Goal: Answer question/provide support: Share knowledge or assist other users

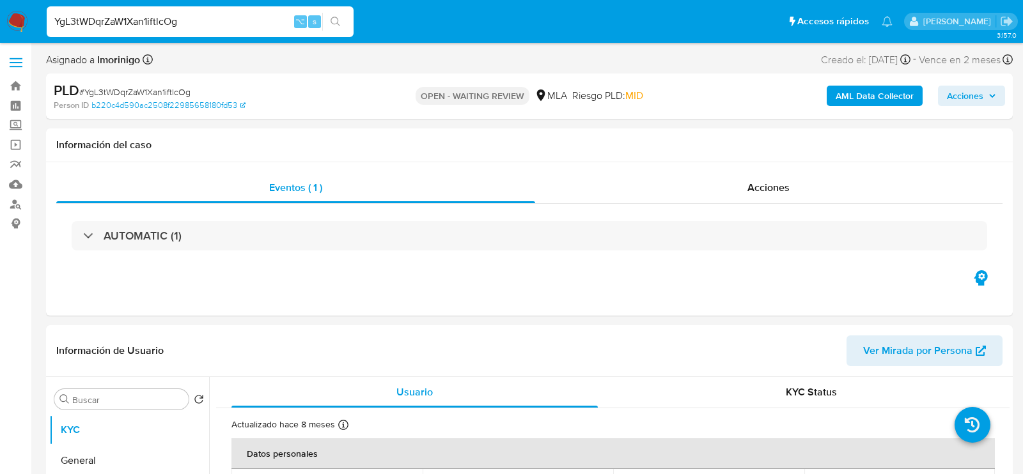
select select "10"
click at [179, 23] on input "YgL3tWDqrZaW1Xan1iftlcOg" at bounding box center [200, 21] width 307 height 17
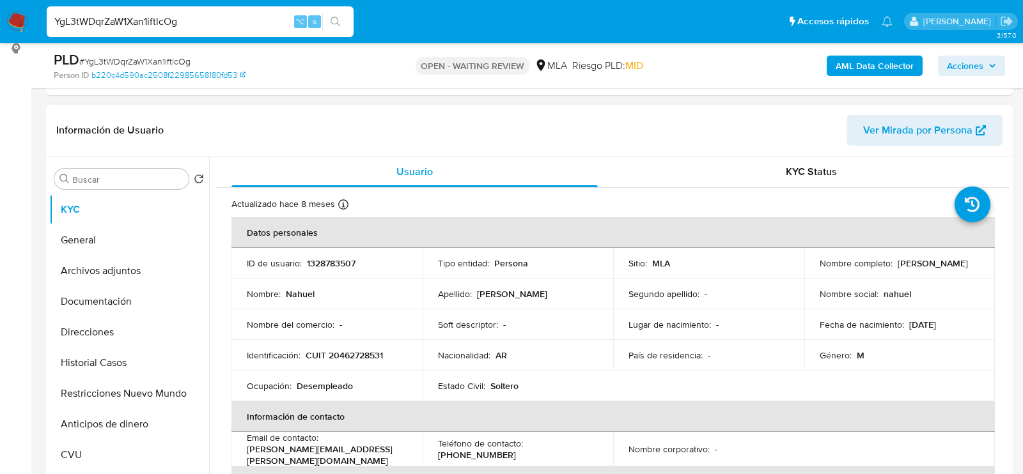
scroll to position [194, 0]
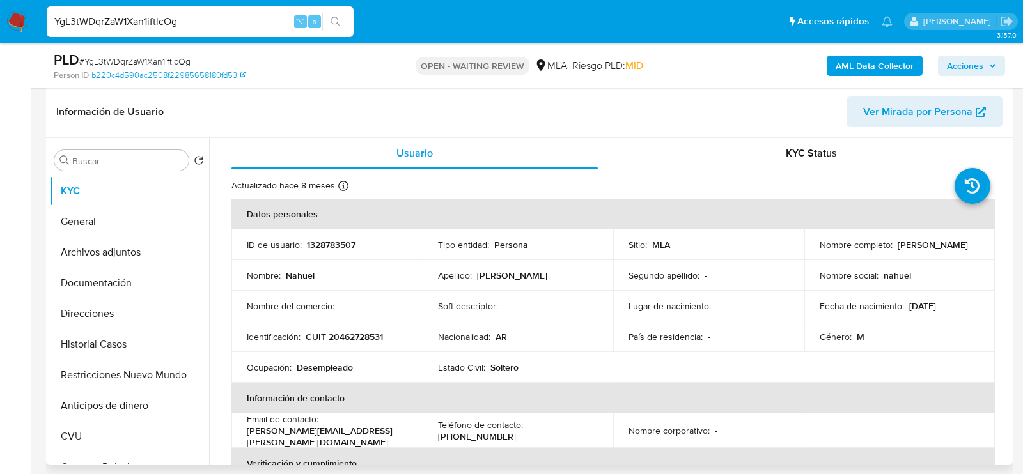
click at [314, 239] on p "1328783507" at bounding box center [331, 245] width 49 height 12
copy p "1328783507"
click at [352, 333] on p "CUIT 20462728531" at bounding box center [344, 337] width 77 height 12
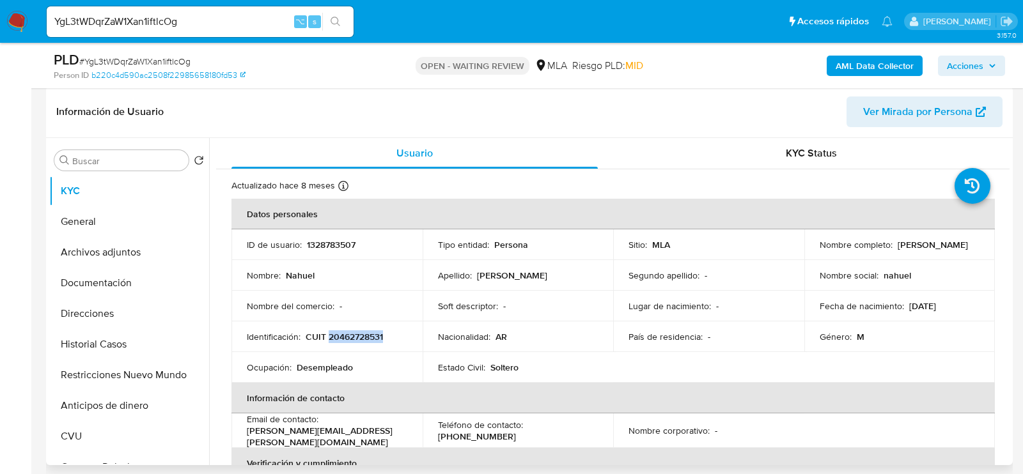
copy p "20462728531"
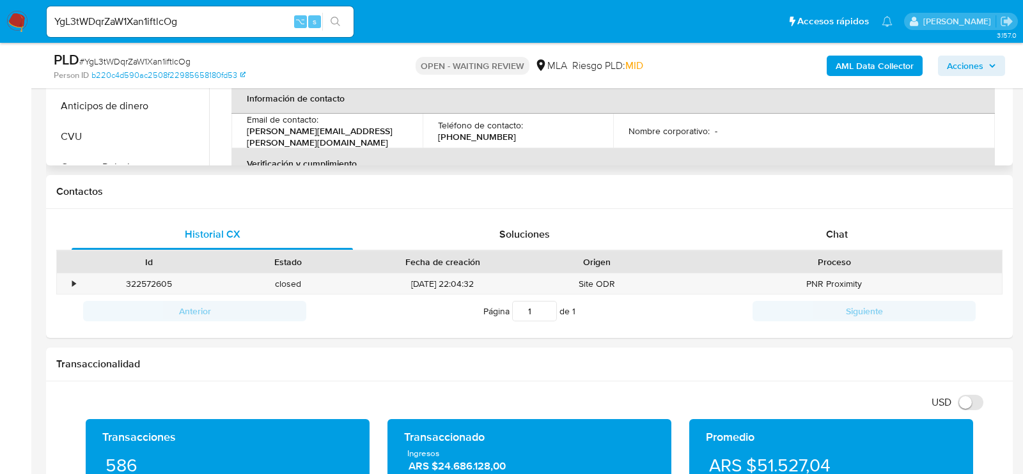
scroll to position [623, 0]
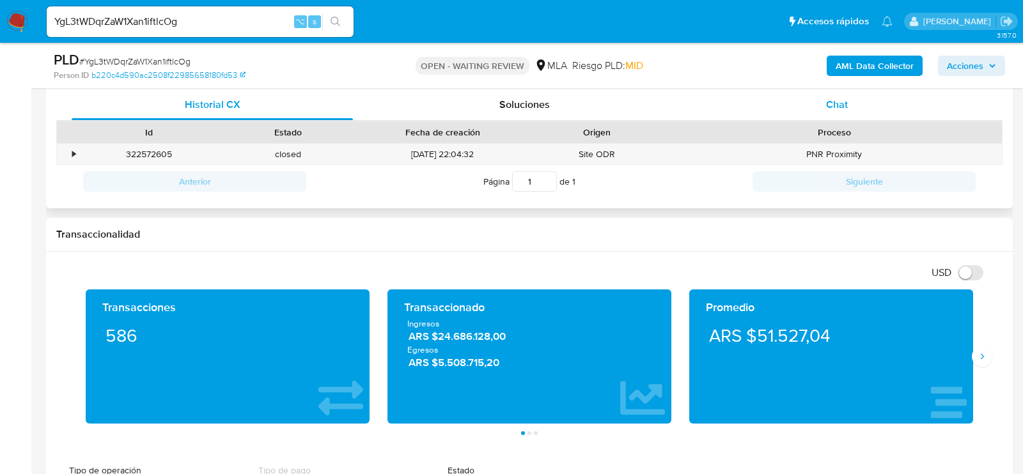
click at [797, 105] on div "Chat" at bounding box center [836, 104] width 281 height 31
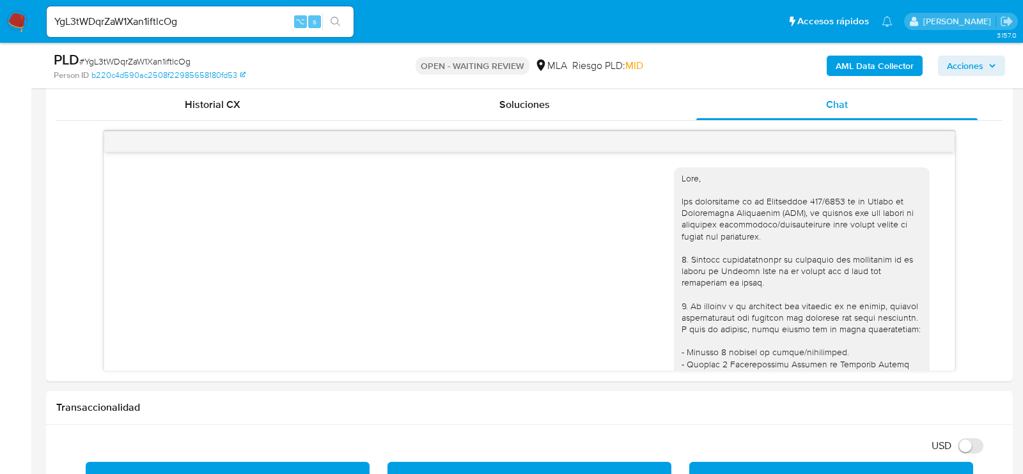
scroll to position [685, 0]
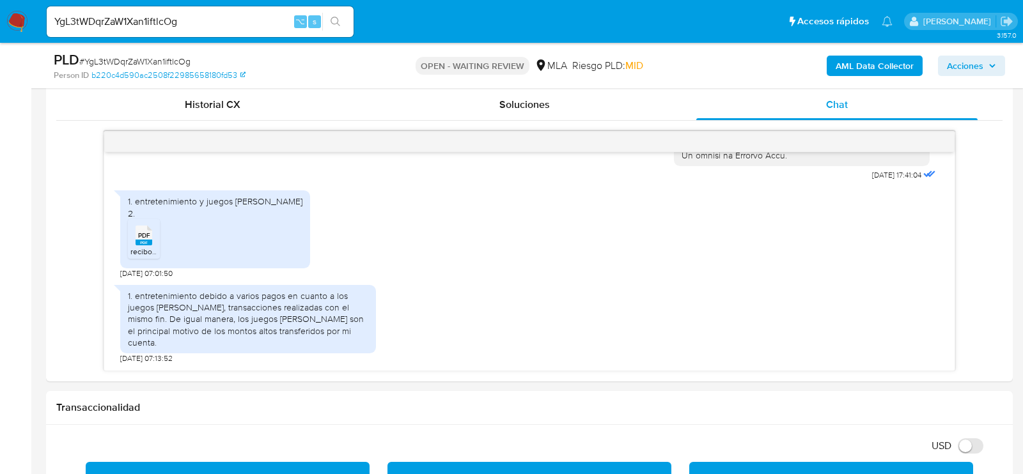
click at [164, 63] on span "# YgL3tWDqrZaW1Xan1iftlcOg" at bounding box center [134, 61] width 111 height 13
copy span "YgL3tWDqrZaW1Xan1iftlcOg"
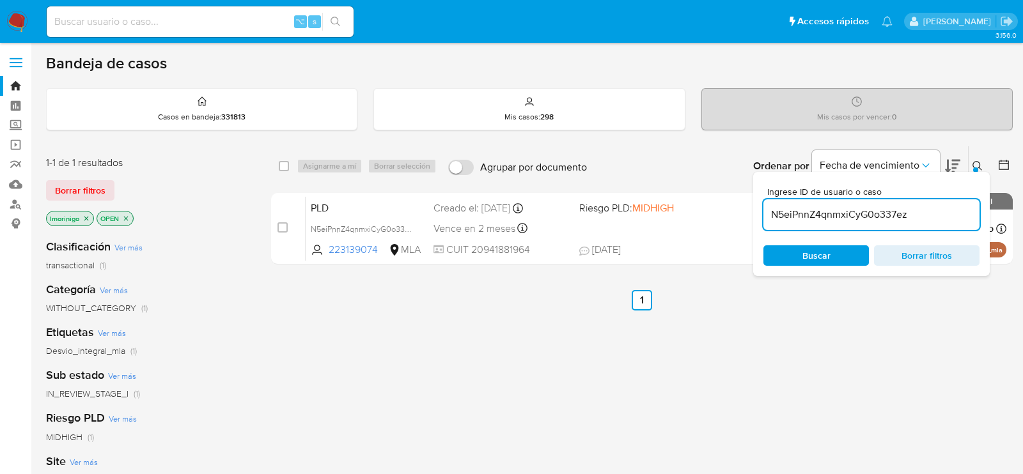
click at [856, 216] on input "N5eiPnnZ4qnmxiCyG0o337ez" at bounding box center [871, 214] width 216 height 17
paste input "YgL3tWDqrZaW1Xan1iftlcOg"
type input "YgL3tWDqrZaW1Xan1iftlcOg"
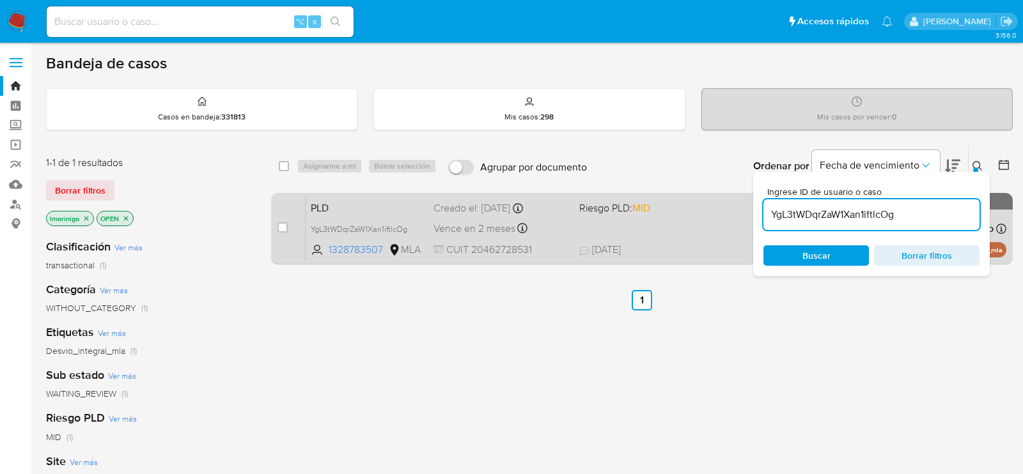
drag, startPoint x: 283, startPoint y: 229, endPoint x: 287, endPoint y: 217, distance: 12.9
click at [283, 229] on input "checkbox" at bounding box center [282, 227] width 10 height 10
checkbox input "true"
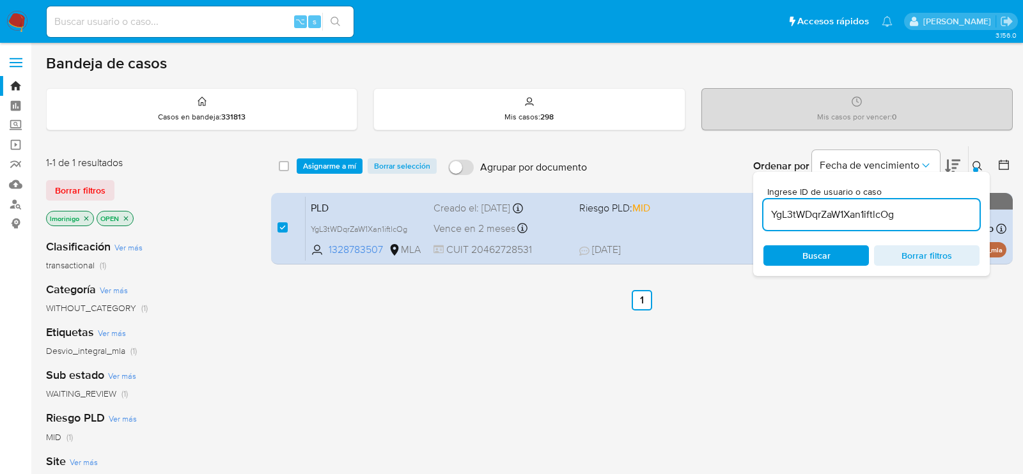
click at [316, 176] on div "select-all-cases-checkbox Asignarme a mí Borrar selección Agrupar por documento…" at bounding box center [641, 166] width 741 height 40
click at [316, 171] on span "Asignarme a mí" at bounding box center [329, 166] width 53 height 13
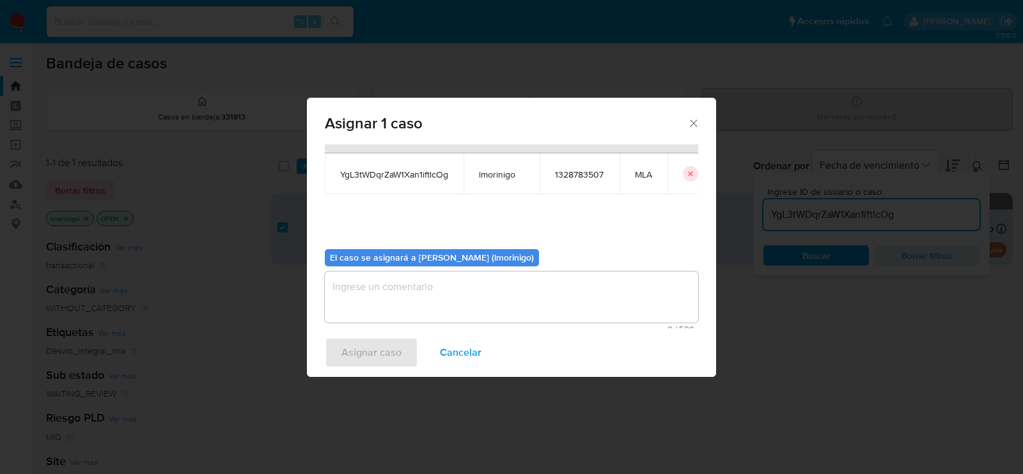
scroll to position [65, 0]
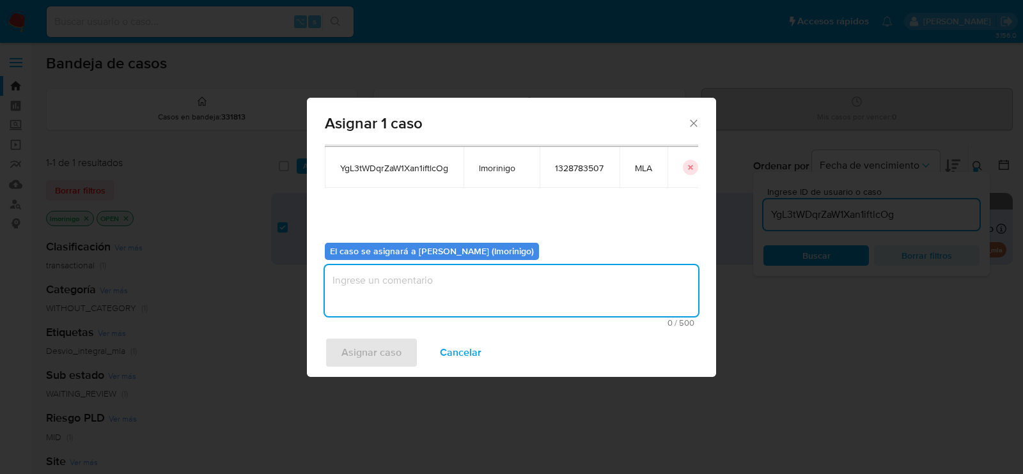
click at [392, 281] on textarea "assign-modal" at bounding box center [511, 290] width 373 height 51
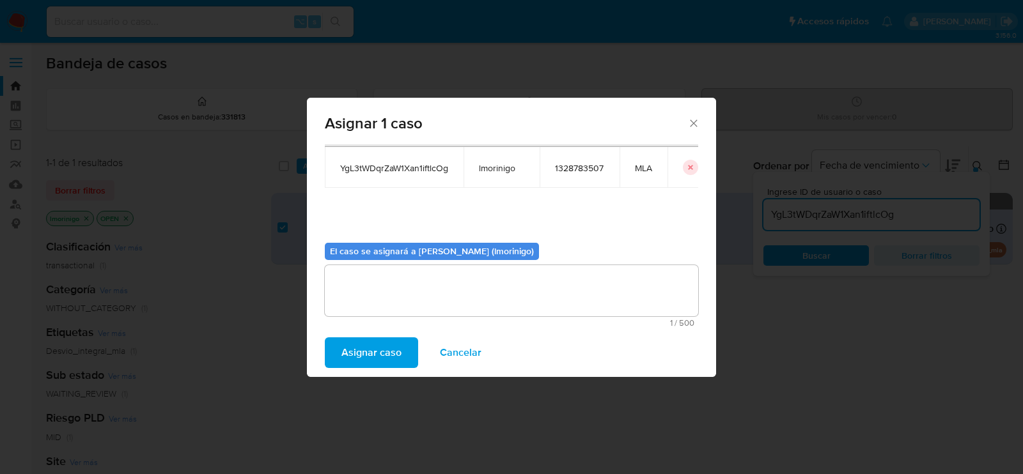
click at [376, 345] on span "Asignar caso" at bounding box center [371, 353] width 60 height 28
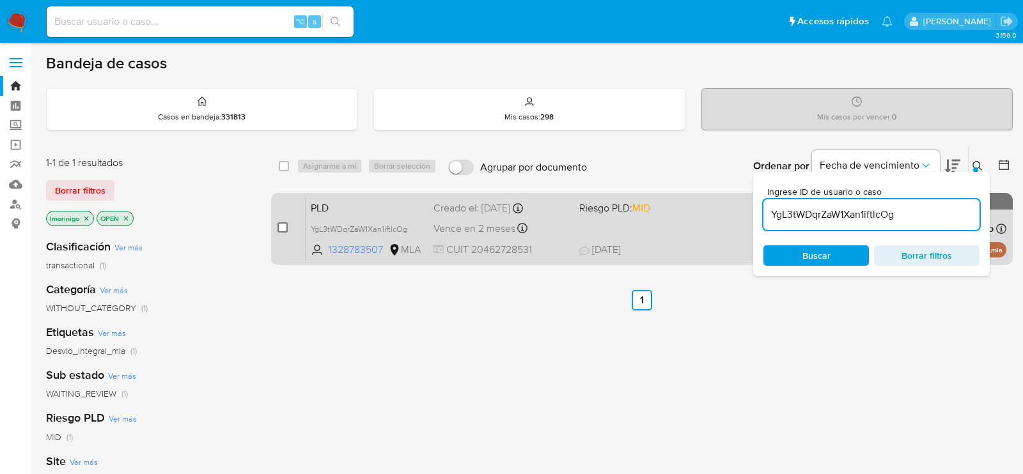
click at [282, 228] on input "checkbox" at bounding box center [282, 227] width 10 height 10
checkbox input "true"
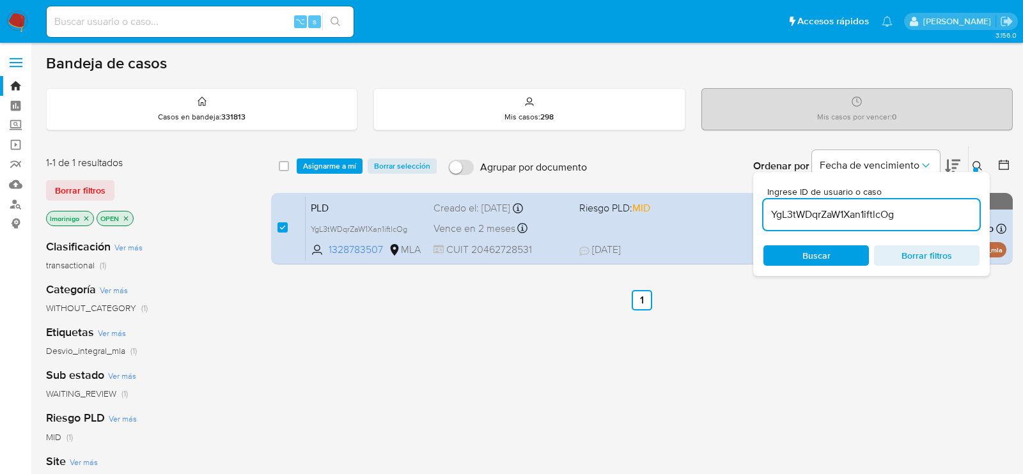
click at [329, 175] on div "select-all-cases-checkbox Asignarme a mí Borrar selección Agrupar por documento…" at bounding box center [641, 166] width 741 height 40
click at [329, 165] on span "Asignarme a mí" at bounding box center [329, 166] width 53 height 13
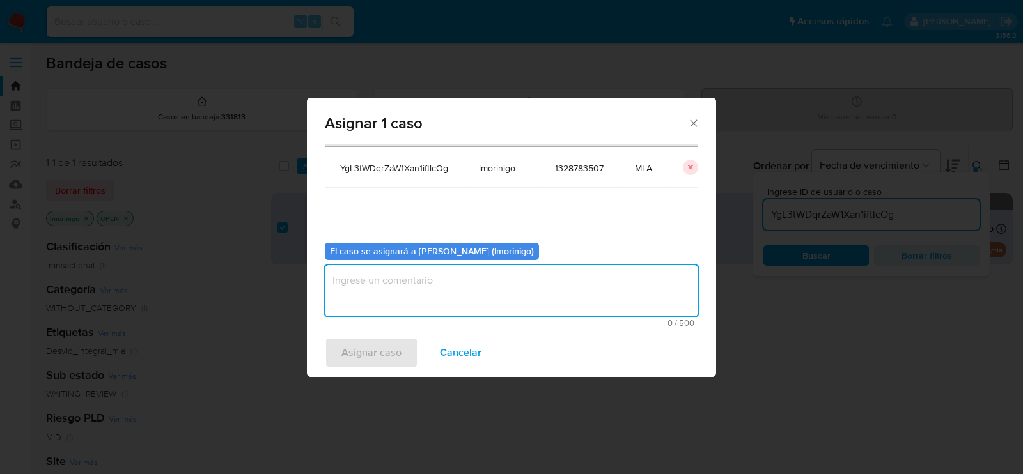
click at [417, 281] on textarea "assign-modal" at bounding box center [511, 290] width 373 height 51
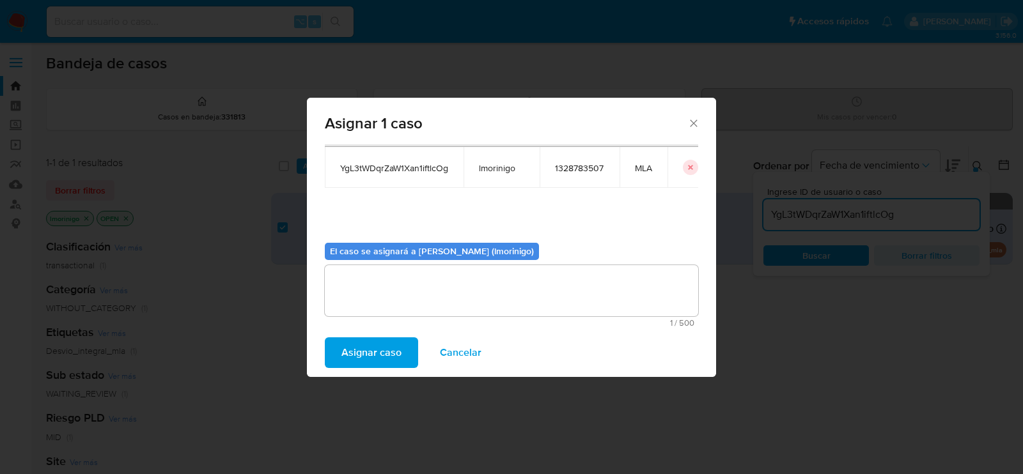
click at [391, 369] on div "Asignar caso Cancelar" at bounding box center [511, 353] width 409 height 49
click at [391, 363] on span "Asignar caso" at bounding box center [371, 353] width 60 height 28
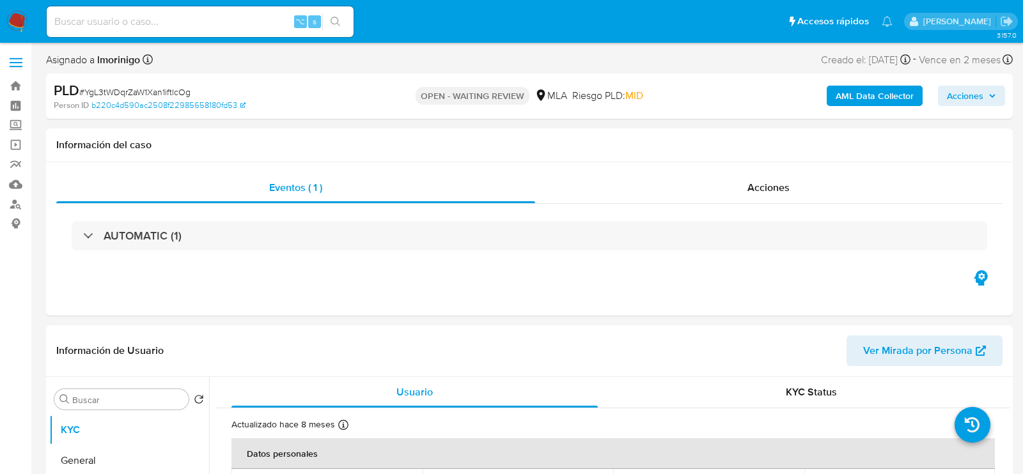
select select "10"
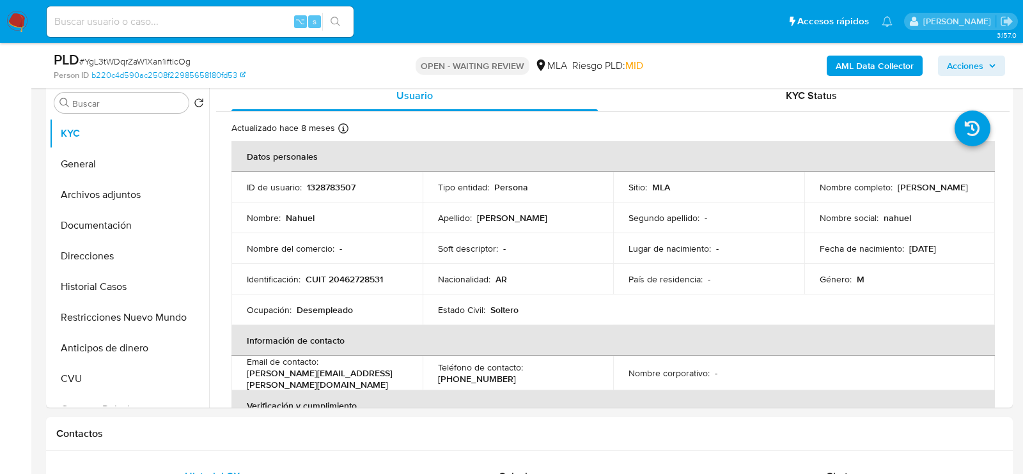
scroll to position [364, 0]
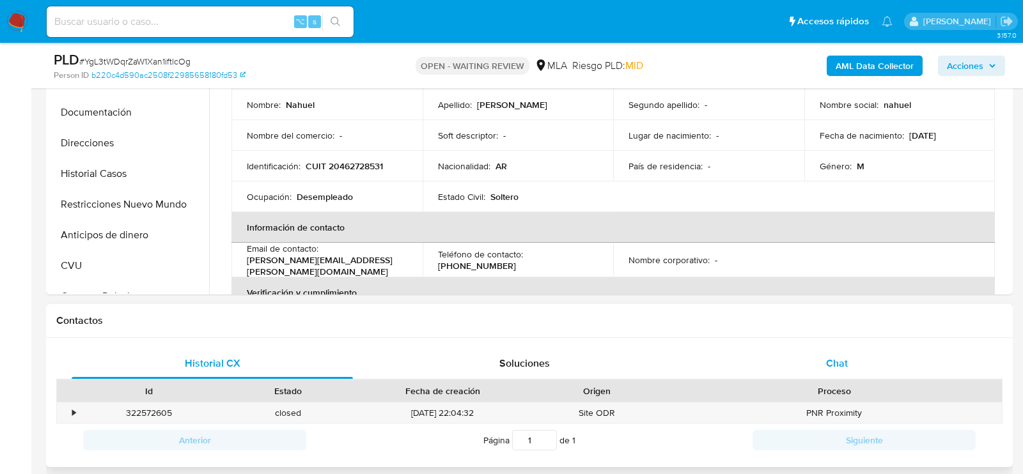
click at [851, 368] on div "Chat" at bounding box center [836, 363] width 281 height 31
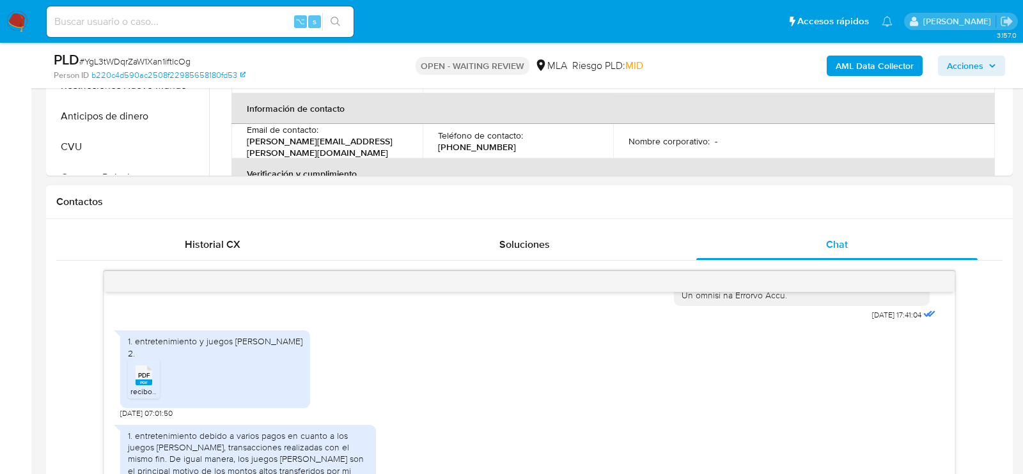
scroll to position [572, 0]
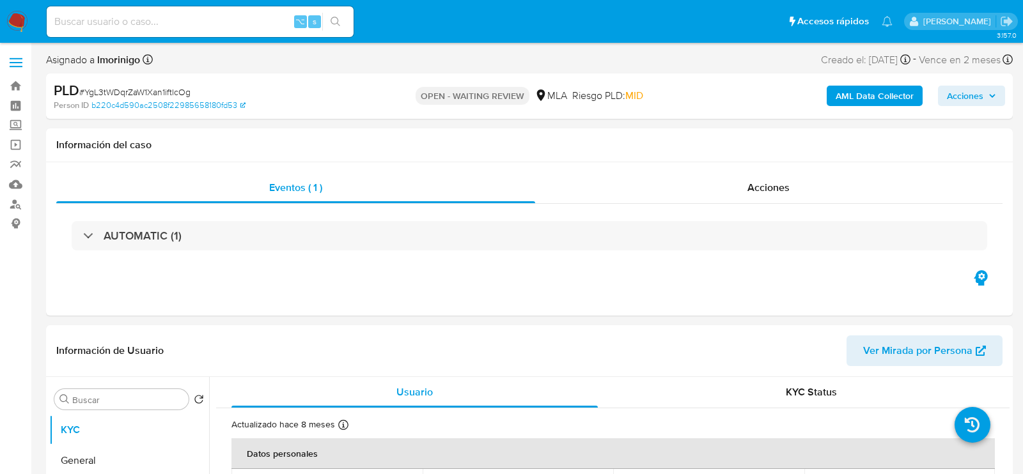
select select "10"
click at [694, 196] on div "Acciones" at bounding box center [769, 188] width 468 height 31
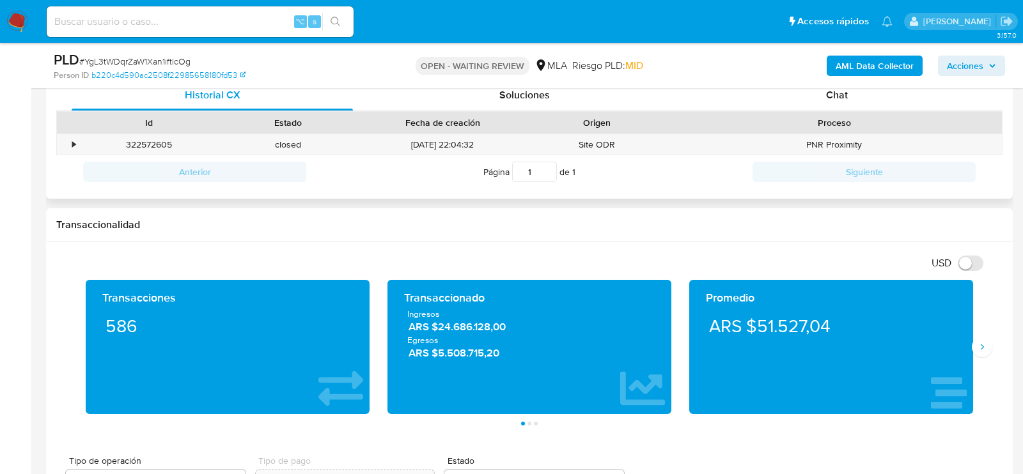
scroll to position [725, 0]
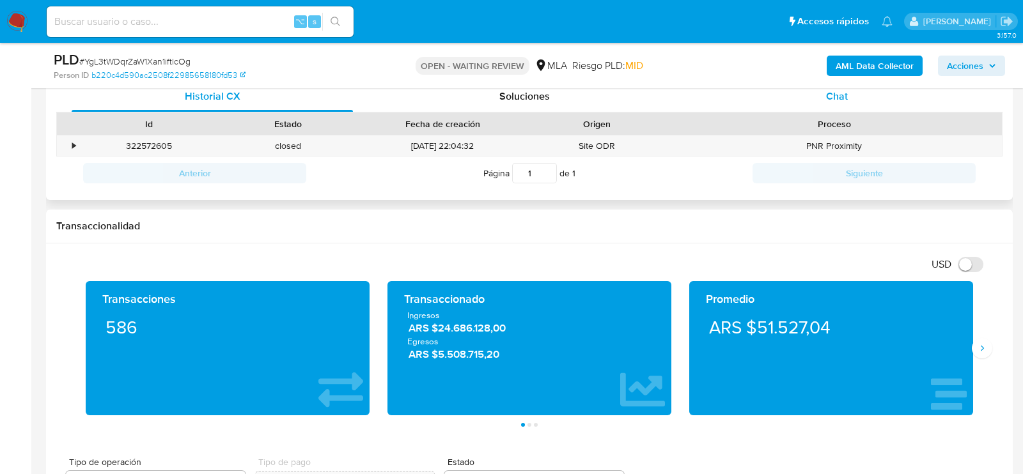
click at [815, 107] on div "Chat" at bounding box center [836, 96] width 281 height 31
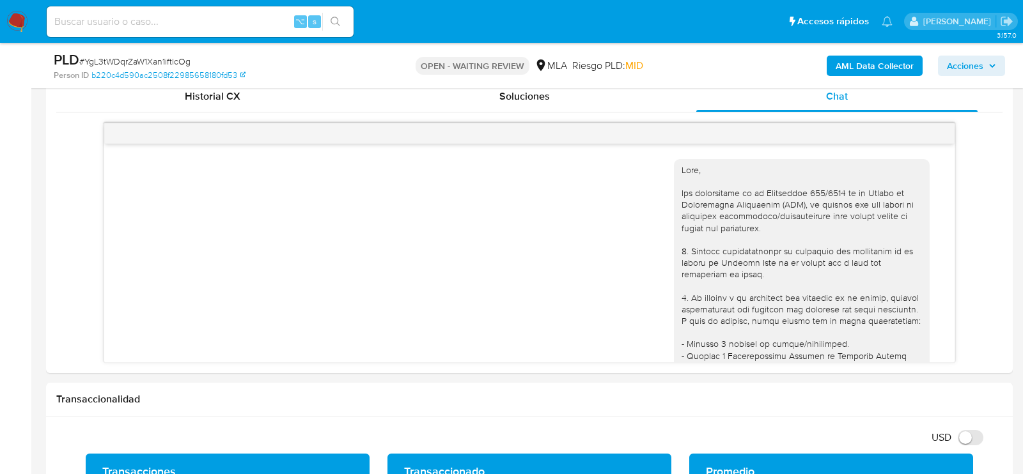
scroll to position [685, 0]
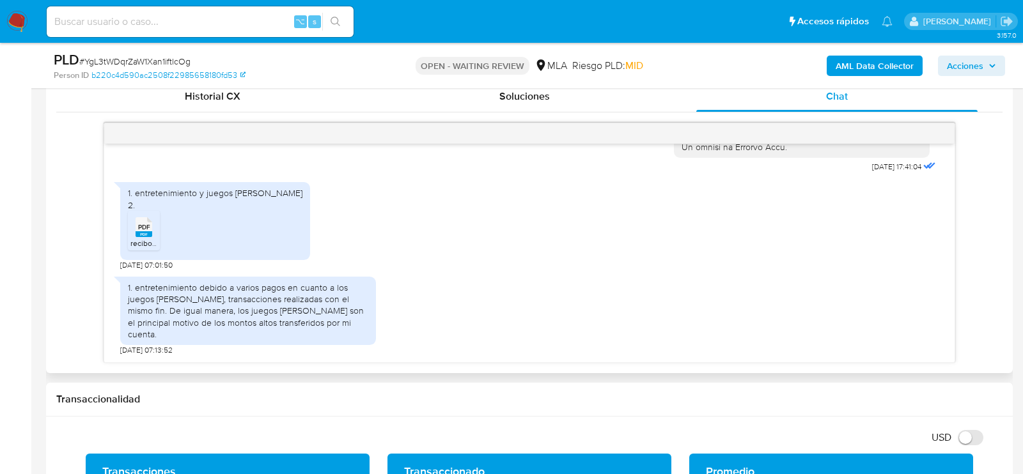
click at [143, 238] on icon "PDF" at bounding box center [144, 227] width 17 height 22
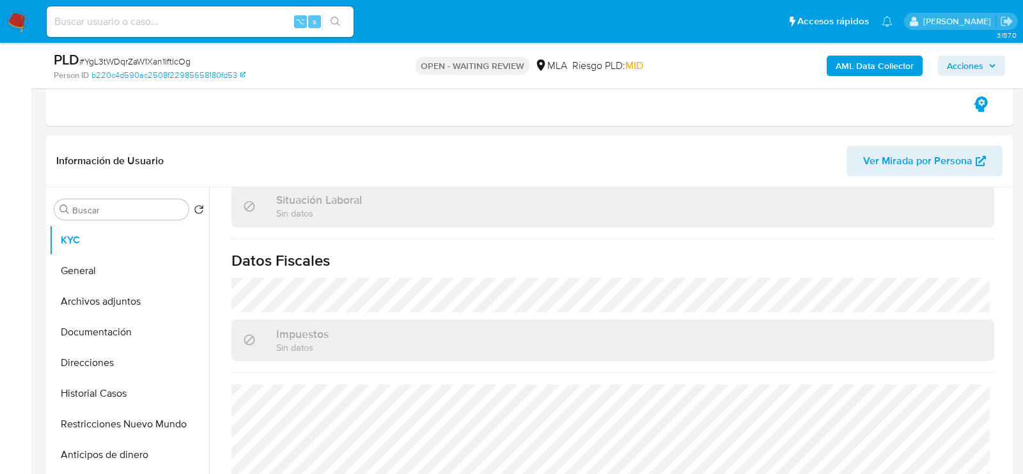
scroll to position [226, 0]
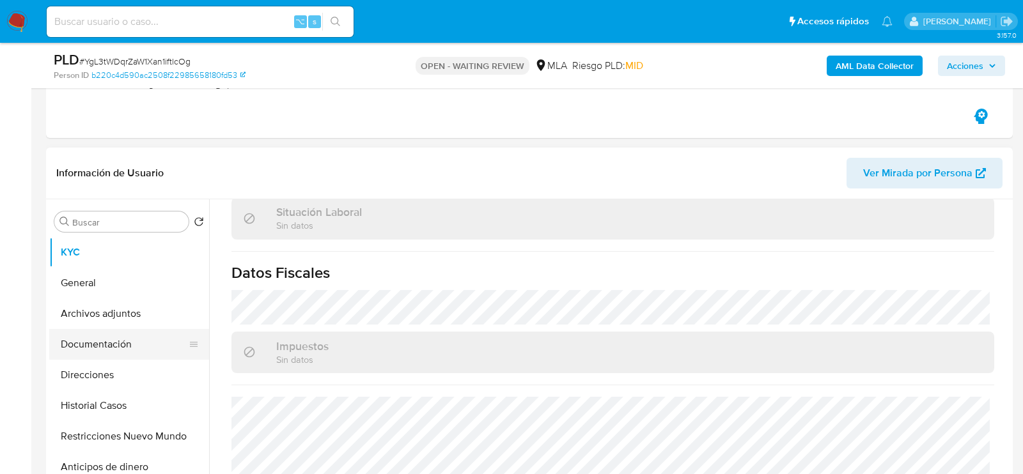
click at [103, 348] on button "Documentación" at bounding box center [124, 344] width 150 height 31
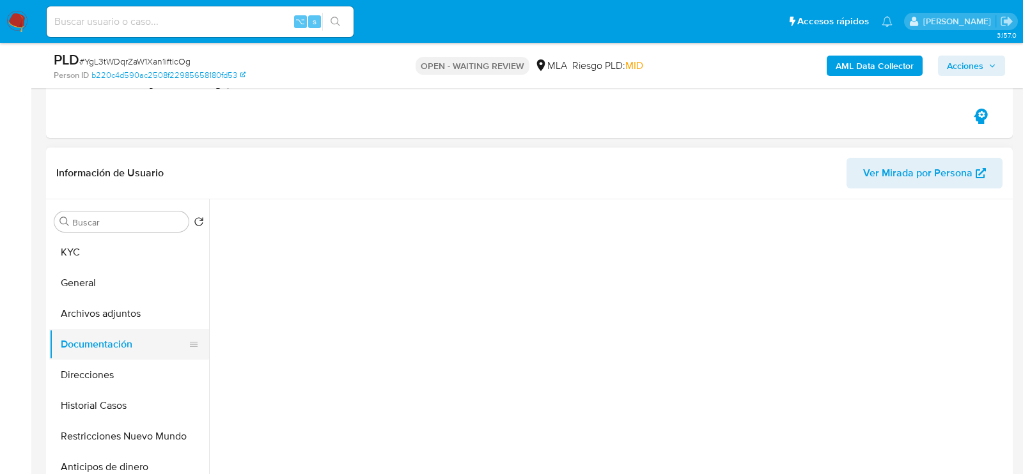
scroll to position [0, 0]
click at [109, 332] on button "Documentación" at bounding box center [124, 344] width 150 height 31
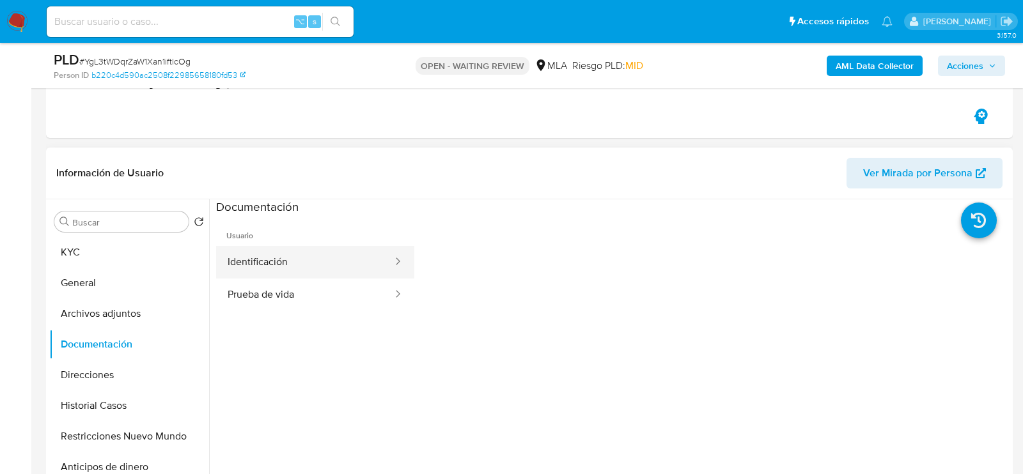
click at [249, 275] on button "Identificación" at bounding box center [305, 262] width 178 height 33
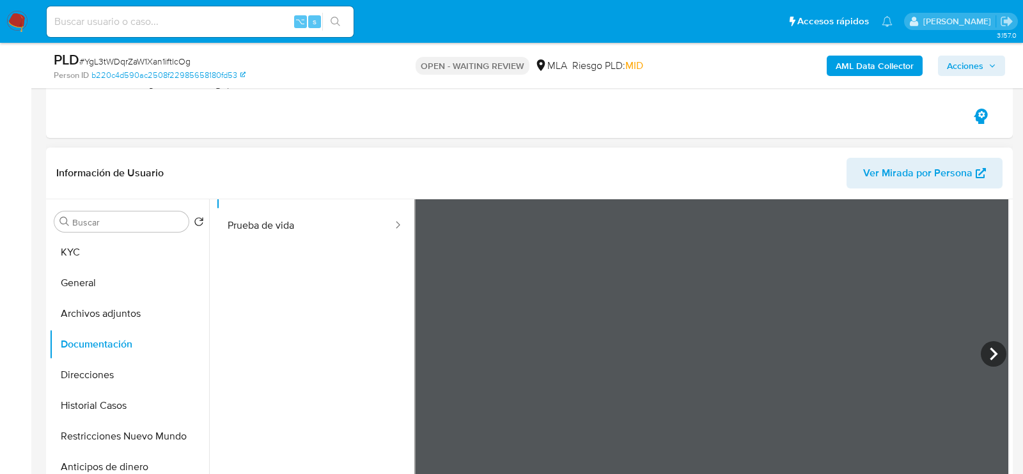
scroll to position [75, 0]
click at [311, 229] on button "Prueba de vida" at bounding box center [305, 220] width 178 height 33
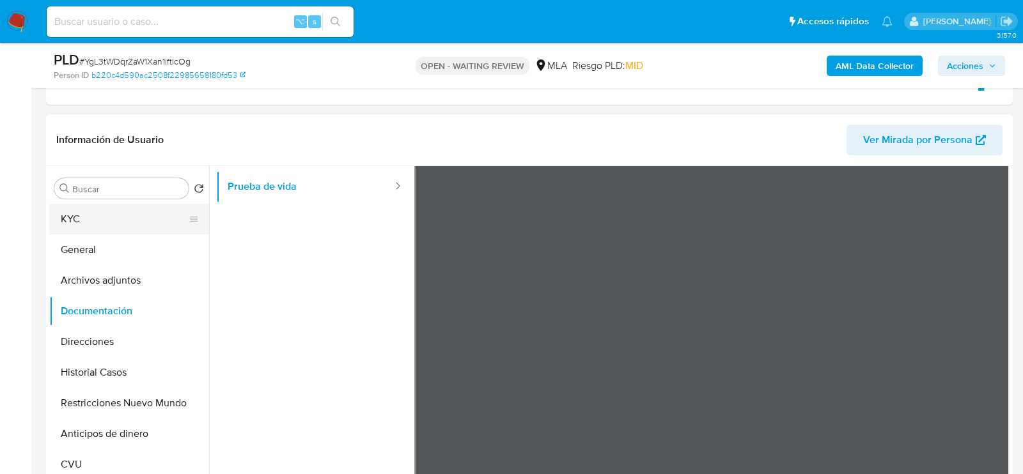
click at [139, 206] on button "KYC" at bounding box center [124, 219] width 150 height 31
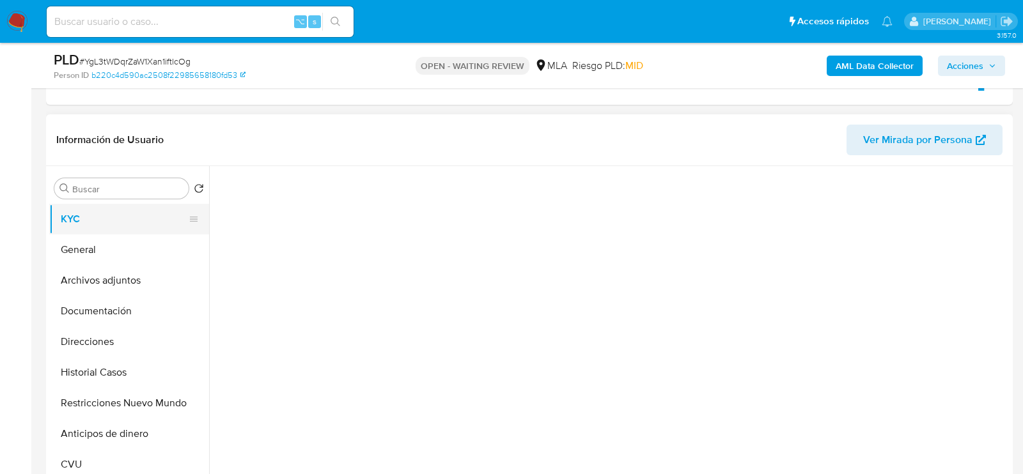
scroll to position [0, 0]
